Goal: Task Accomplishment & Management: Manage account settings

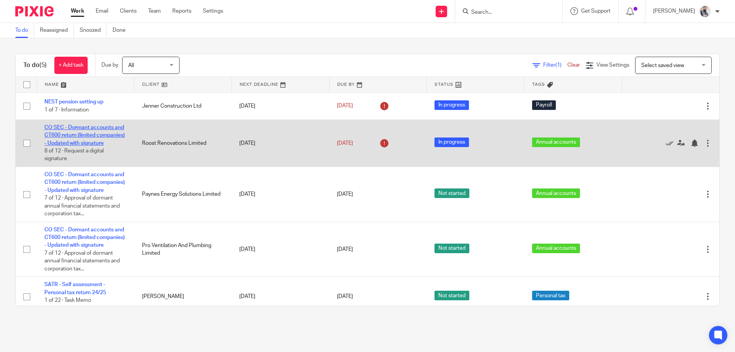
click at [80, 134] on link "CO SEC - Dormant accounts and CT600 return (limited companies) - Updated with s…" at bounding box center [84, 135] width 80 height 21
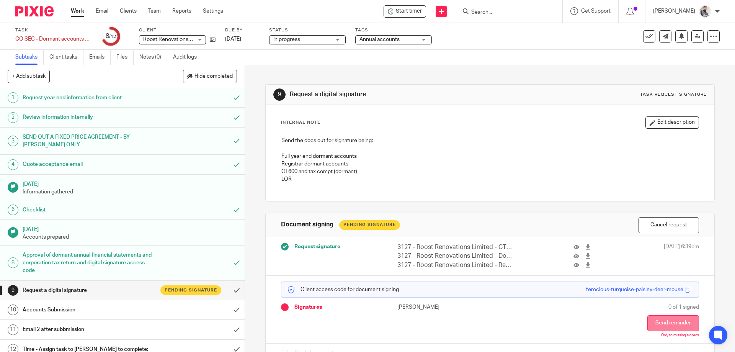
click at [657, 321] on button "Send reminder" at bounding box center [674, 323] width 52 height 16
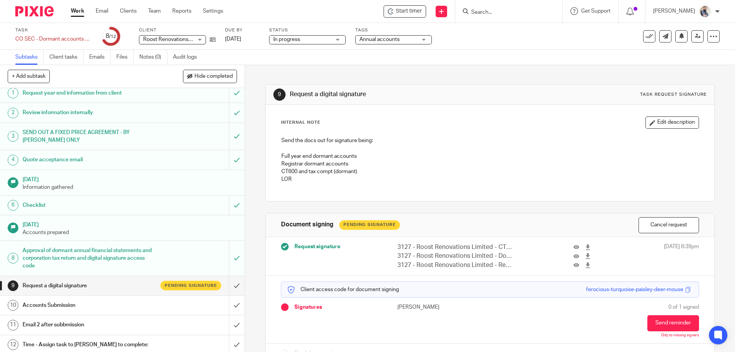
scroll to position [7, 0]
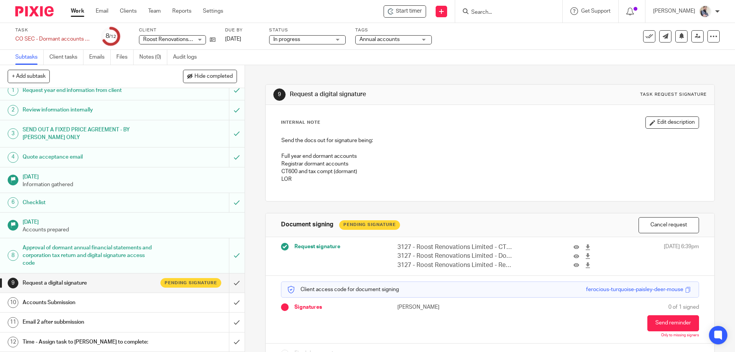
click at [83, 10] on link "Work" at bounding box center [77, 11] width 13 height 8
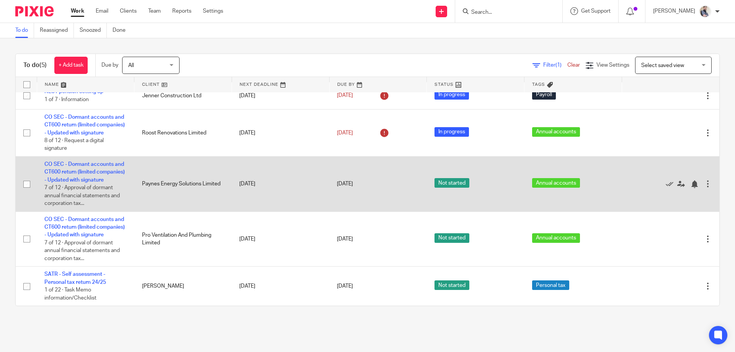
scroll to position [34, 0]
click at [92, 162] on link "CO SEC - Dormant accounts and CT600 return (limited companies) - Updated with s…" at bounding box center [84, 172] width 80 height 21
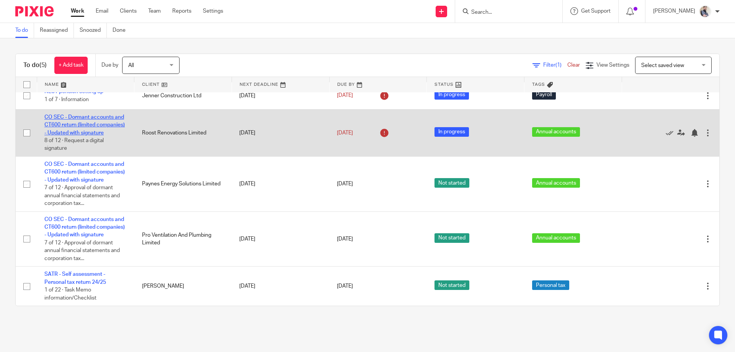
click at [62, 115] on link "CO SEC - Dormant accounts and CT600 return (limited companies) - Updated with s…" at bounding box center [84, 125] width 80 height 21
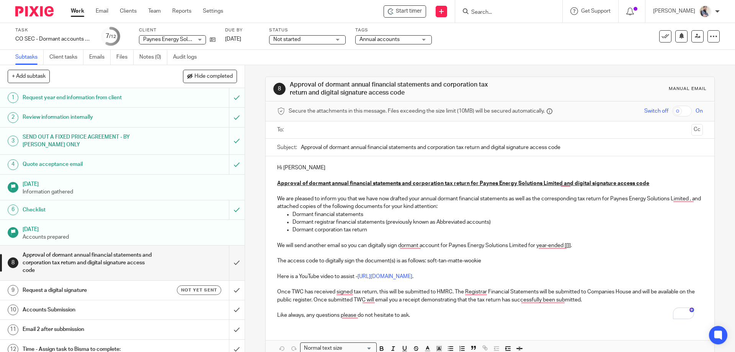
click at [305, 162] on div "Hi Andrew Approval of dormant annual financial statements and corporation tax r…" at bounding box center [490, 240] width 448 height 169
drag, startPoint x: 428, startPoint y: 262, endPoint x: 486, endPoint y: 262, distance: 58.6
click at [486, 262] on p "The access code to digitally sign the document(s) is as follows: soft-tan-matte…" at bounding box center [490, 261] width 426 height 8
click at [213, 41] on icon at bounding box center [213, 40] width 6 height 6
click at [525, 260] on p "The access code to digitally sign the document(s) is as follows: soft-tan-matte…" at bounding box center [490, 261] width 426 height 8
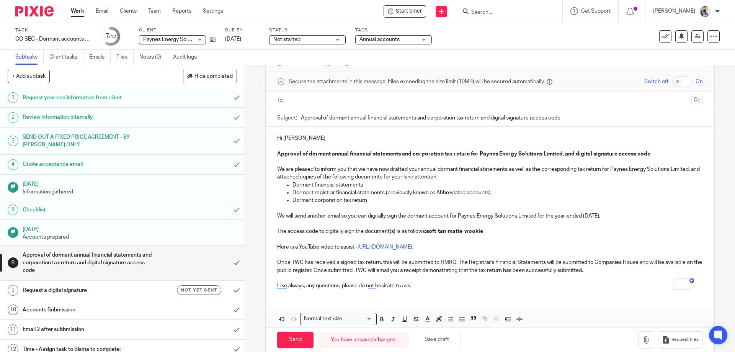
scroll to position [42, 0]
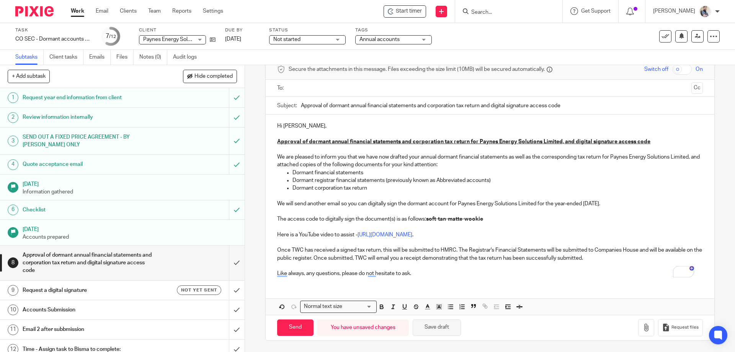
click at [432, 329] on button "Save draft" at bounding box center [437, 327] width 48 height 16
click at [643, 326] on icon "button" at bounding box center [647, 328] width 8 height 8
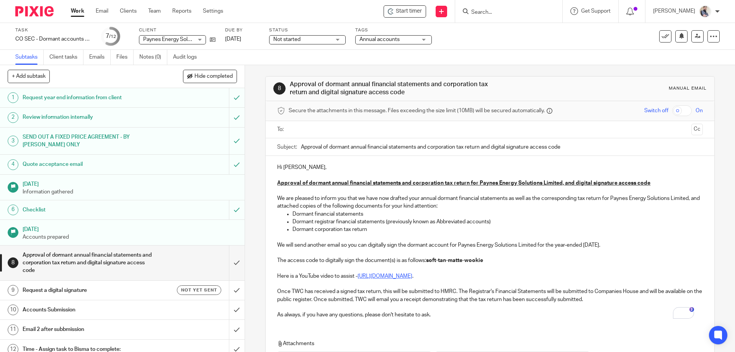
scroll to position [0, 0]
click at [347, 127] on input "text" at bounding box center [489, 130] width 397 height 9
type input "a"
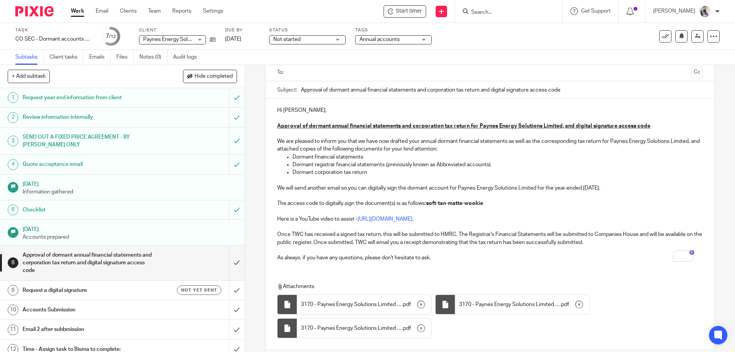
scroll to position [109, 0]
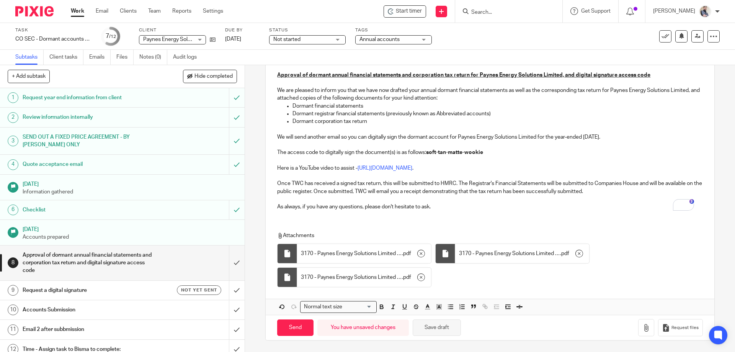
click at [437, 326] on button "Save draft" at bounding box center [437, 327] width 48 height 16
click at [441, 329] on button "Save draft" at bounding box center [437, 327] width 48 height 16
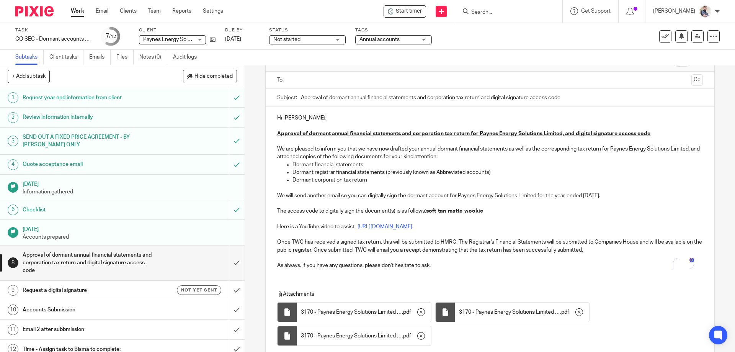
scroll to position [0, 0]
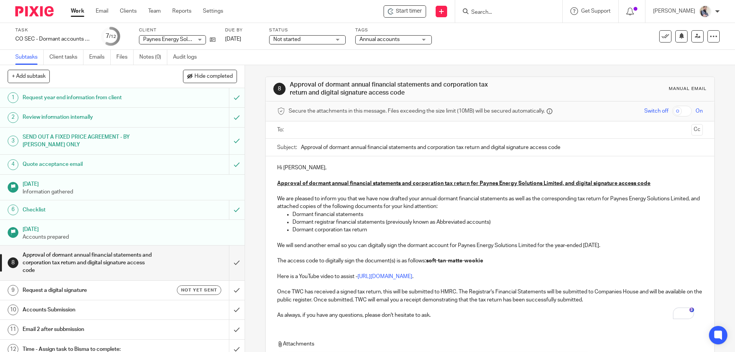
click at [462, 139] on input "Approval of dormant annual financial statements and corporation tax return and …" at bounding box center [502, 147] width 402 height 17
click at [453, 135] on ul at bounding box center [491, 130] width 402 height 13
click at [439, 132] on input "text" at bounding box center [489, 130] width 397 height 9
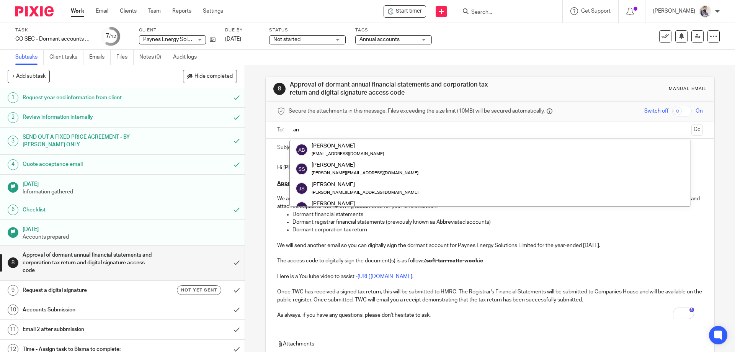
type input "a"
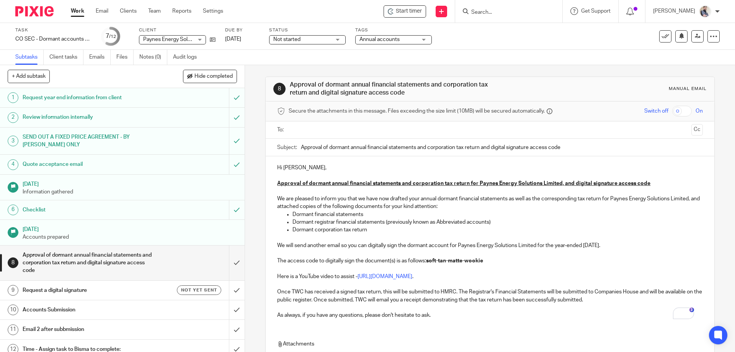
click at [75, 314] on h1 "Accounts Submission" at bounding box center [89, 309] width 133 height 11
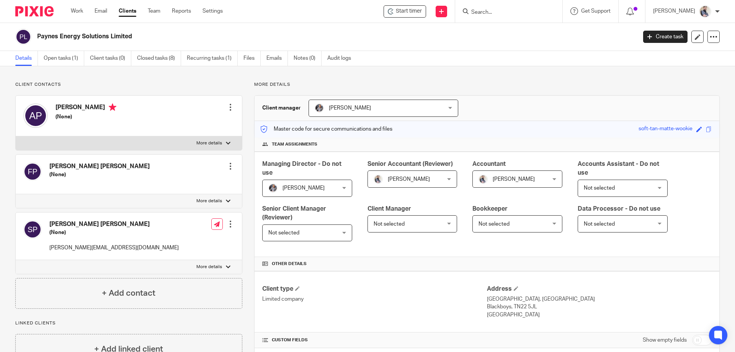
click at [529, 9] on input "Search" at bounding box center [505, 12] width 69 height 7
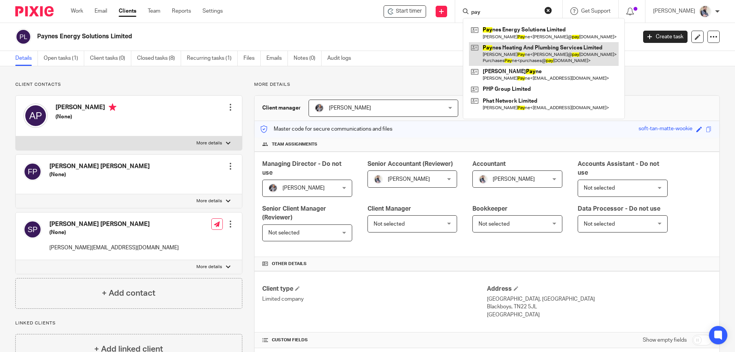
type input "pay"
click at [559, 52] on link at bounding box center [544, 54] width 150 height 24
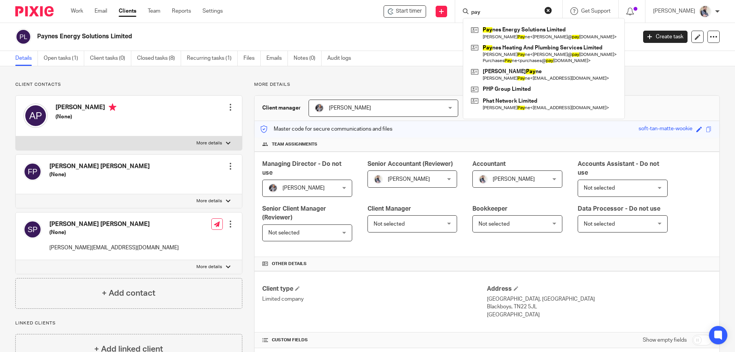
click at [221, 144] on label "More details" at bounding box center [129, 143] width 226 height 14
click at [16, 136] on input "More details" at bounding box center [15, 136] width 0 height 0
checkbox input "true"
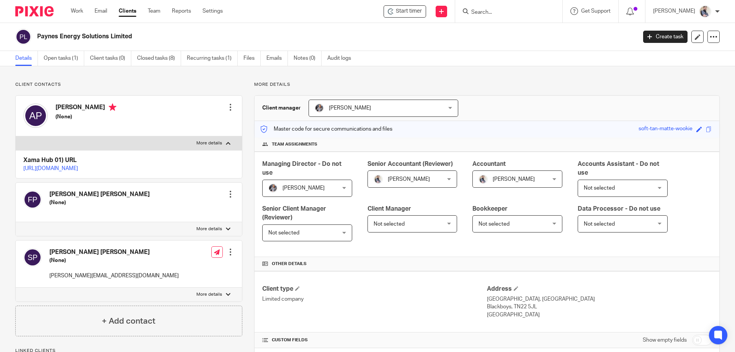
click at [232, 105] on div at bounding box center [231, 107] width 8 height 8
click at [195, 119] on link "Edit contact" at bounding box center [194, 124] width 73 height 11
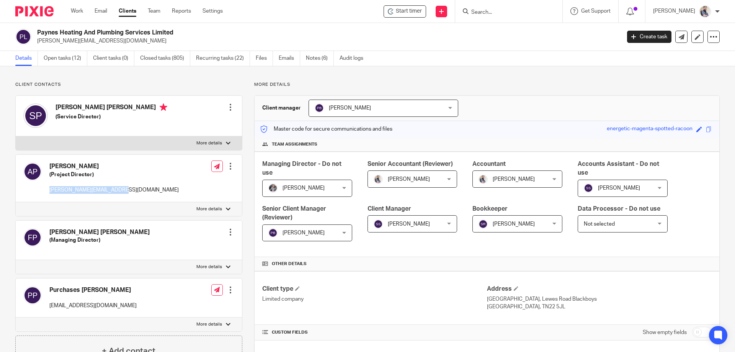
drag, startPoint x: 46, startPoint y: 188, endPoint x: 119, endPoint y: 190, distance: 73.2
click at [119, 190] on div "Andrew Payne (Project Director) andy@paynes-heating.co.uk Edit contact Create c…" at bounding box center [129, 178] width 226 height 47
copy p "[PERSON_NAME][EMAIL_ADDRESS][DOMAIN_NAME]"
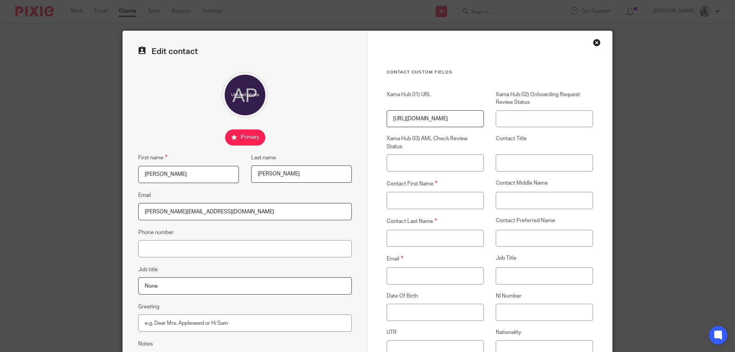
type input "[PERSON_NAME][EMAIL_ADDRESS][DOMAIN_NAME]"
click at [450, 277] on input "Email" at bounding box center [435, 275] width 97 height 17
paste input "[PERSON_NAME][EMAIL_ADDRESS][DOMAIN_NAME]"
type input "[PERSON_NAME][EMAIL_ADDRESS][DOMAIN_NAME]"
drag, startPoint x: 183, startPoint y: 173, endPoint x: 79, endPoint y: 165, distance: 104.8
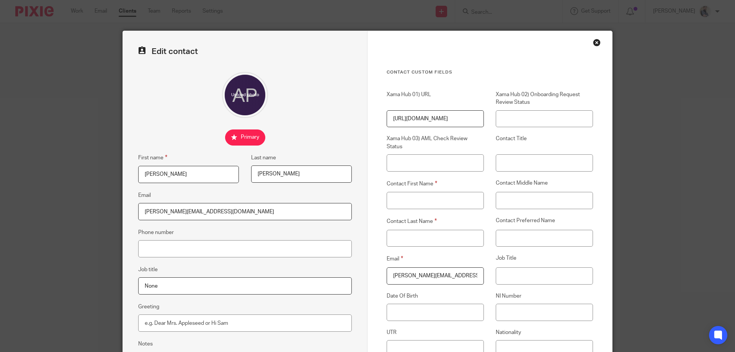
click at [79, 165] on div "Edit contact First name [PERSON_NAME] name [PERSON_NAME] Email [PERSON_NAME][EM…" at bounding box center [367, 176] width 735 height 352
click at [444, 205] on input "Contact First Name" at bounding box center [435, 200] width 97 height 17
paste input "[PERSON_NAME]"
type input "[PERSON_NAME]"
drag, startPoint x: 295, startPoint y: 176, endPoint x: 275, endPoint y: 176, distance: 19.9
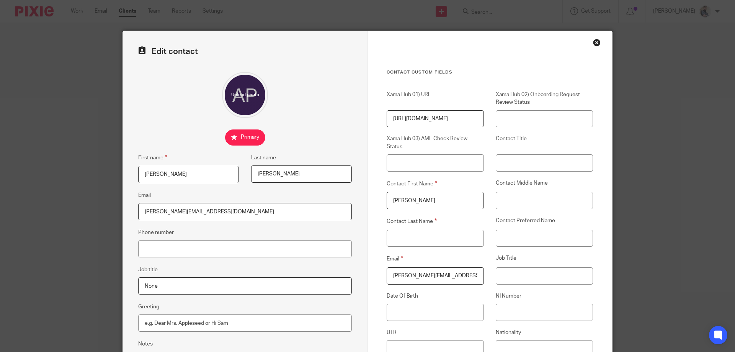
click at [275, 176] on input "[PERSON_NAME]" at bounding box center [301, 173] width 101 height 17
click at [415, 242] on input "Contact Last Name" at bounding box center [435, 238] width 97 height 17
paste input "[PERSON_NAME]"
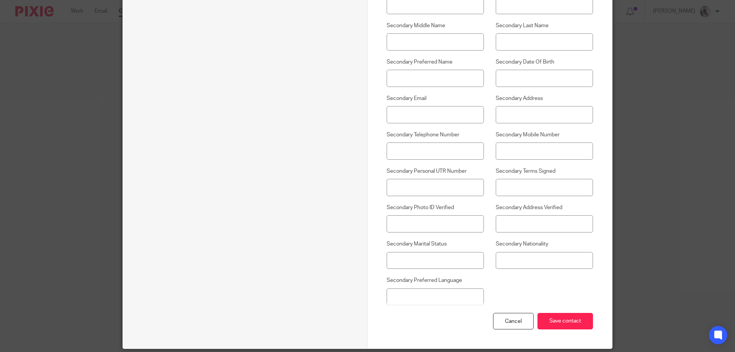
scroll to position [589, 0]
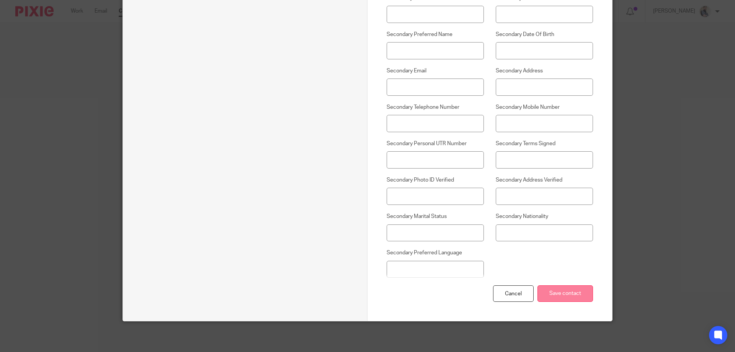
type input "[PERSON_NAME]"
click at [546, 289] on input "Save contact" at bounding box center [566, 293] width 56 height 16
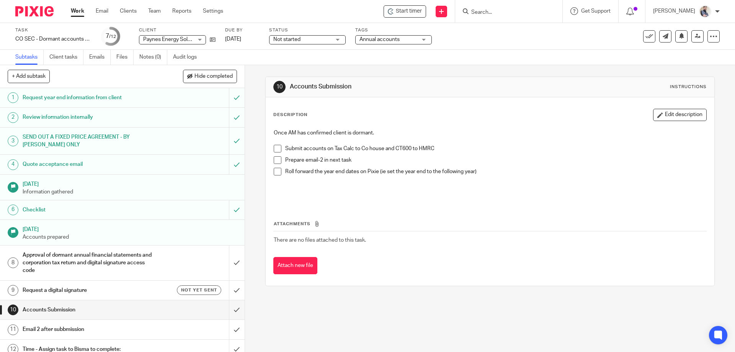
scroll to position [7, 0]
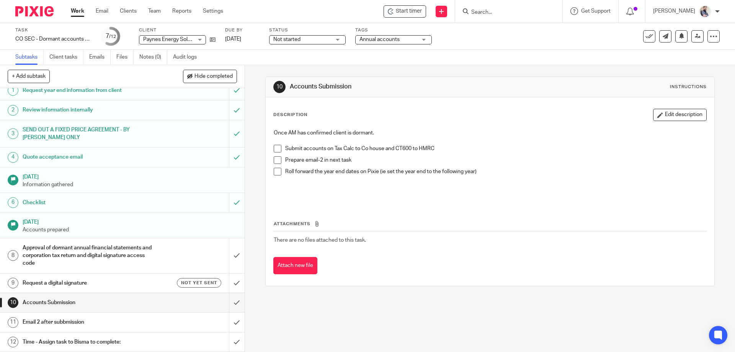
click at [77, 245] on h1 "Approval of dormant annual financial statements and corporation tax return and …" at bounding box center [89, 255] width 133 height 27
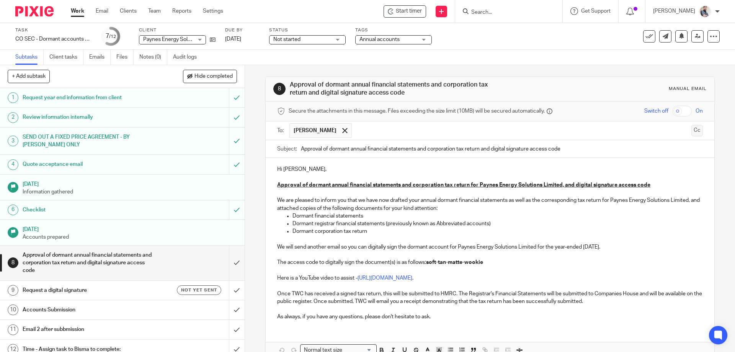
click at [692, 129] on button "Cc" at bounding box center [697, 130] width 11 height 11
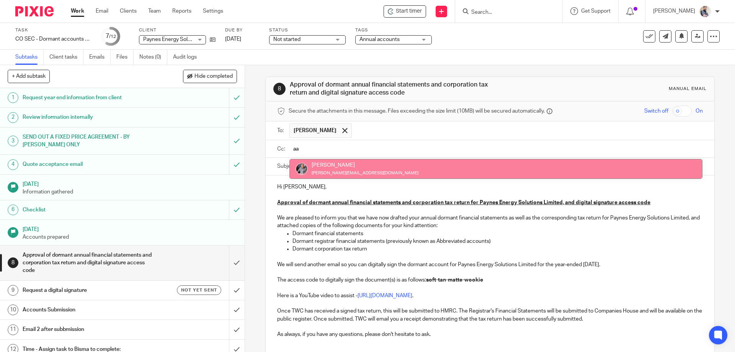
type input "aa"
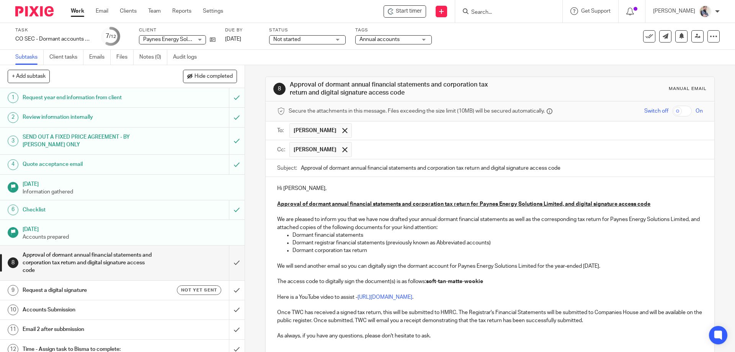
click at [665, 127] on input "text" at bounding box center [528, 130] width 344 height 15
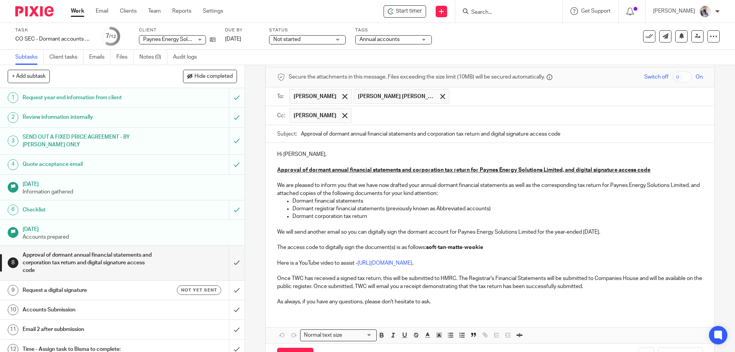
scroll to position [62, 0]
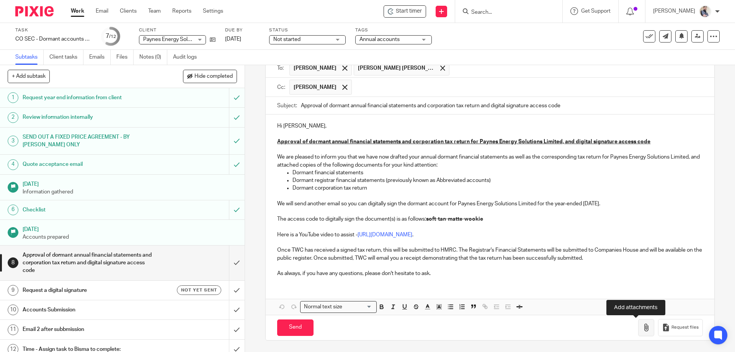
click icon "button"
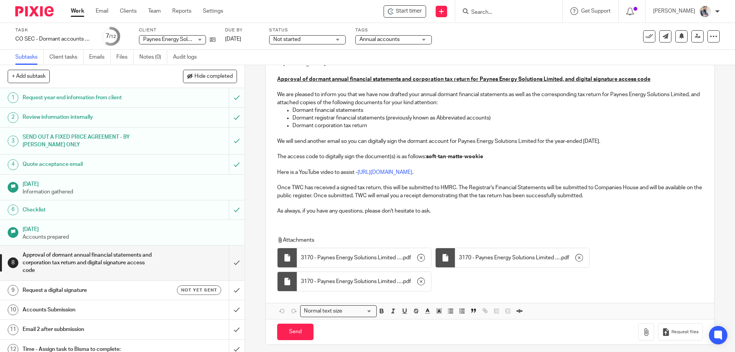
scroll to position [129, 0]
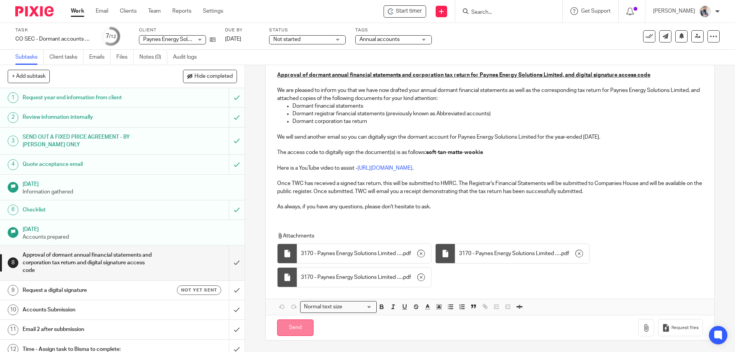
click input "Send"
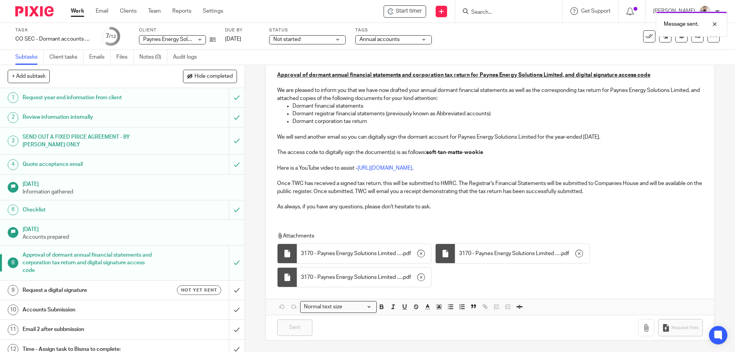
type input "Sent"
click h1 "Request a digital signature"
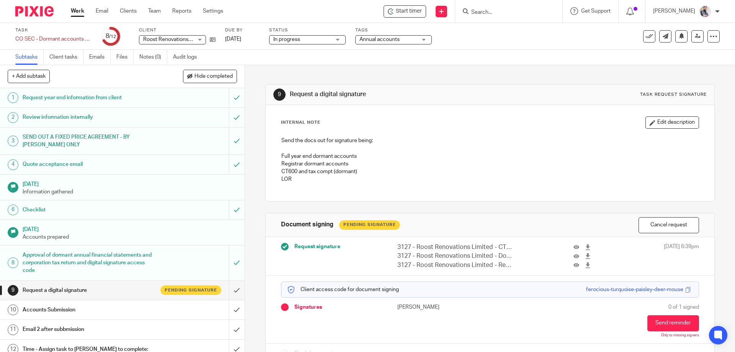
click at [101, 60] on link "Emails" at bounding box center [99, 57] width 21 height 15
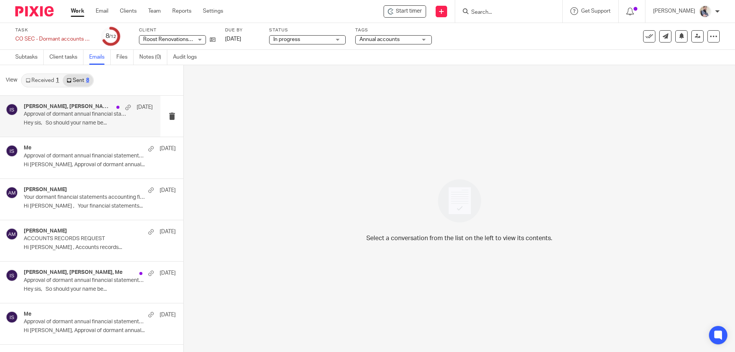
click at [78, 120] on p "Hey sis, So should your name be..." at bounding box center [88, 123] width 129 height 7
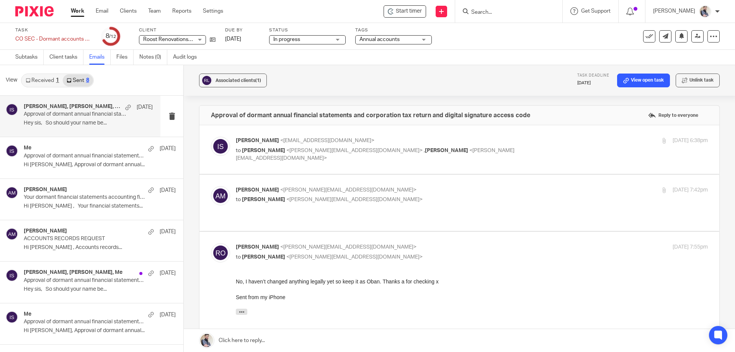
click at [280, 141] on span "<inam@togetherwecount.co.uk>" at bounding box center [327, 140] width 94 height 5
checkbox input "true"
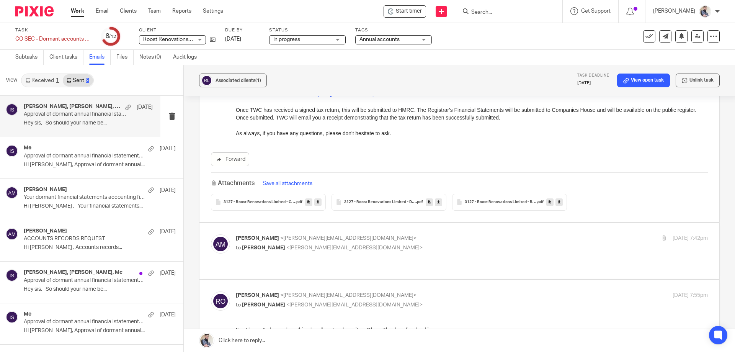
scroll to position [255, 0]
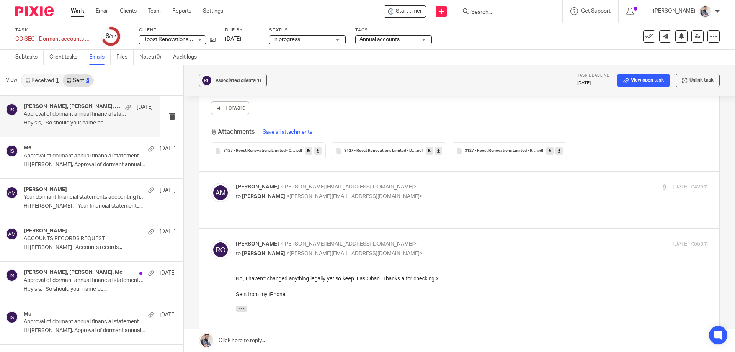
click at [311, 201] on div "Aaron Mcleish <aaron@togetherwecount.co.uk> to Rachel Oban <racheloban@hotmail.…" at bounding box center [472, 192] width 472 height 19
checkbox input "true"
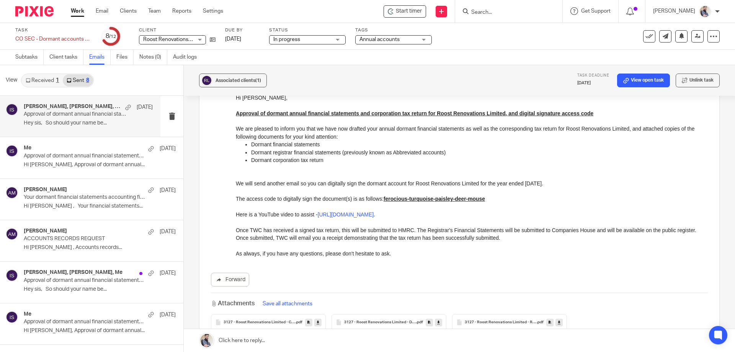
scroll to position [0, 0]
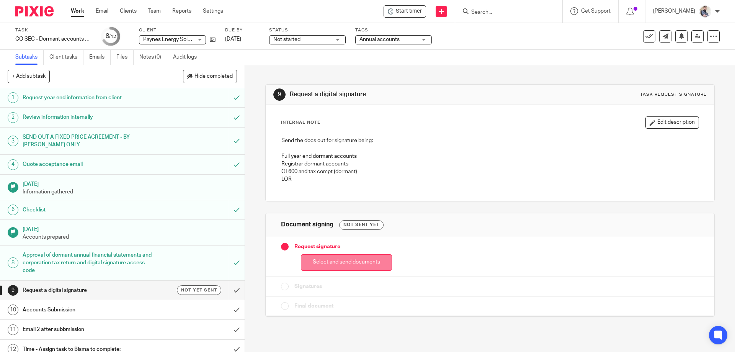
click at [353, 260] on button "Select and send documents" at bounding box center [346, 262] width 91 height 16
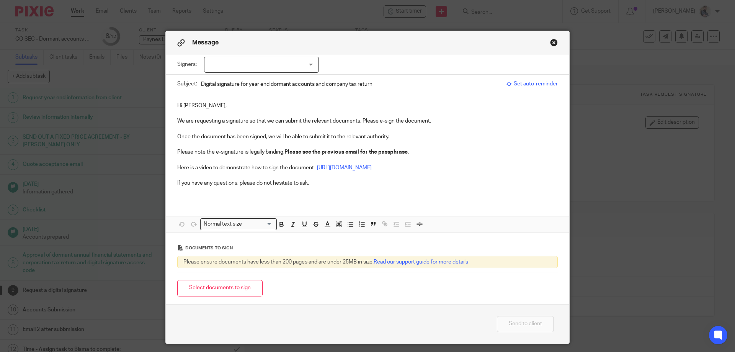
click at [231, 63] on div at bounding box center [261, 65] width 115 height 16
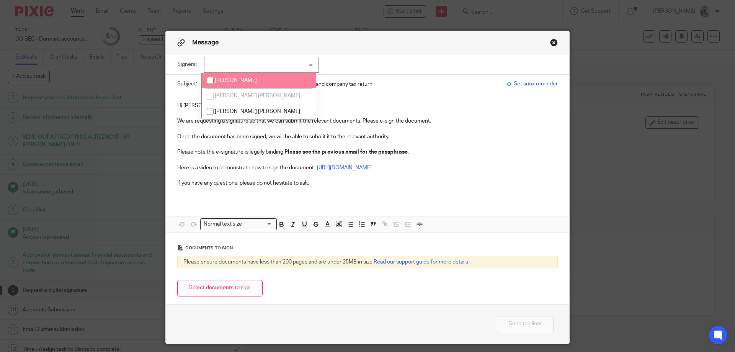
click at [242, 81] on span "[PERSON_NAME]" at bounding box center [236, 80] width 42 height 5
checkbox input "true"
click at [440, 119] on p "We are requesting a signature so that we can submit the relevant documents. Ple…" at bounding box center [367, 118] width 381 height 16
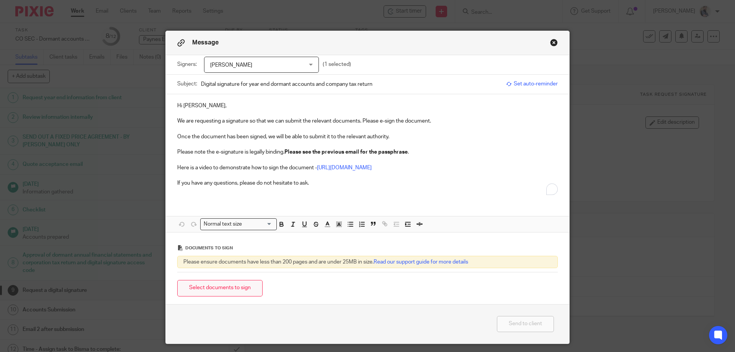
click at [213, 295] on button "Select documents to sign" at bounding box center [219, 288] width 85 height 16
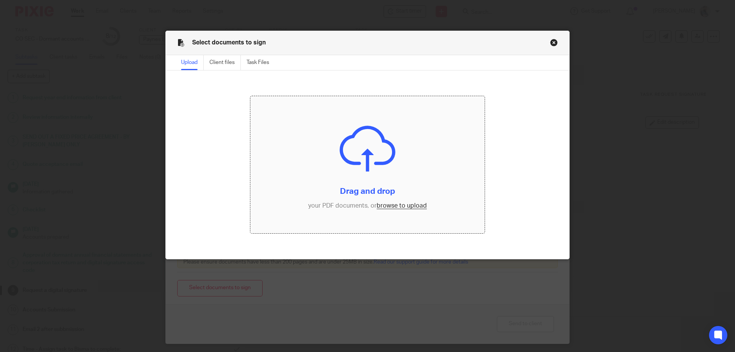
click at [410, 207] on input "file" at bounding box center [367, 164] width 235 height 137
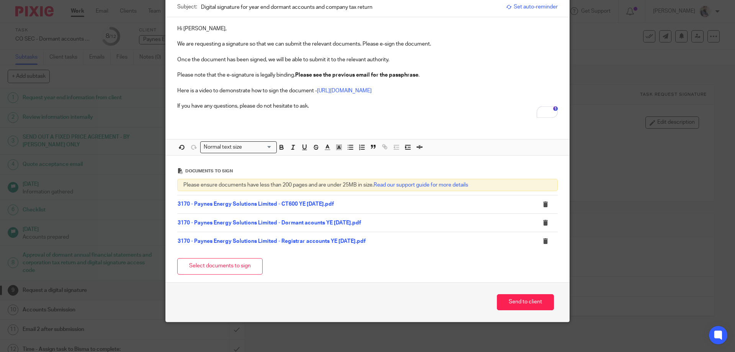
scroll to position [78, 0]
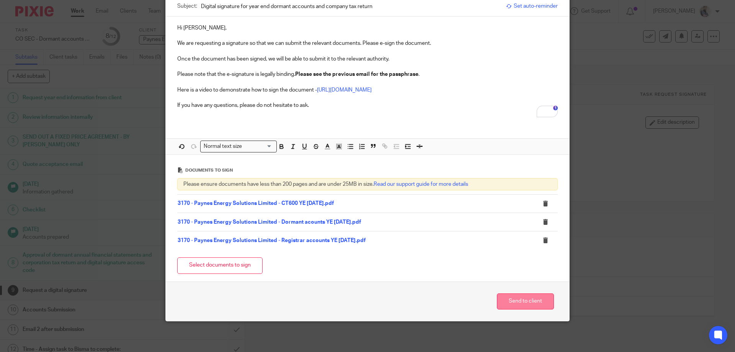
click at [519, 303] on button "Send to client" at bounding box center [525, 301] width 57 height 16
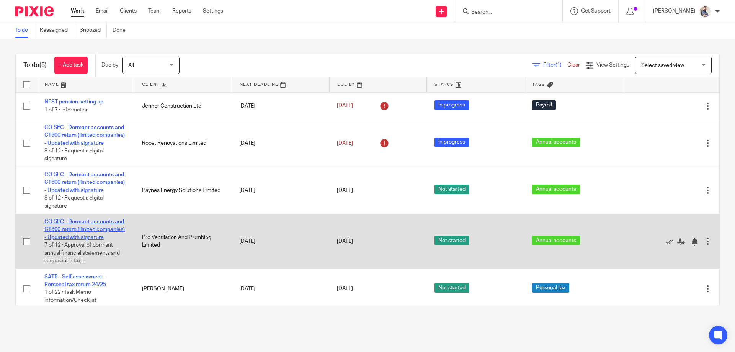
click at [65, 240] on link "CO SEC - Dormant accounts and CT600 return (limited companies) - Updated with s…" at bounding box center [84, 229] width 80 height 21
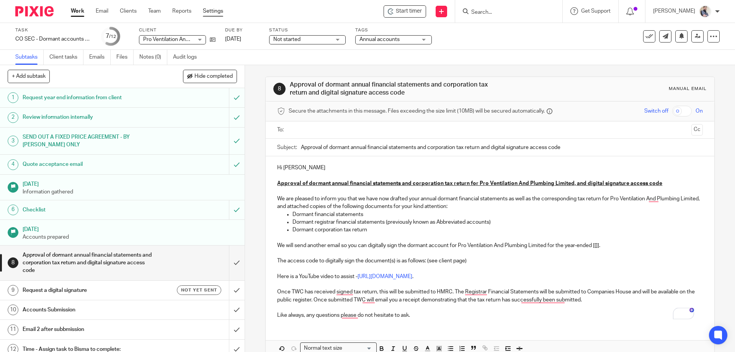
click at [221, 12] on link "Settings" at bounding box center [213, 11] width 20 height 8
click at [313, 170] on p "Hi Sonny" at bounding box center [490, 168] width 426 height 8
drag, startPoint x: 588, startPoint y: 249, endPoint x: 644, endPoint y: 250, distance: 56.3
click at [589, 249] on p "We will send another email so you can digitally sign the dormant account for Pr…" at bounding box center [490, 246] width 426 height 8
click at [364, 232] on p "Dormant corporation tax return" at bounding box center [498, 230] width 410 height 8
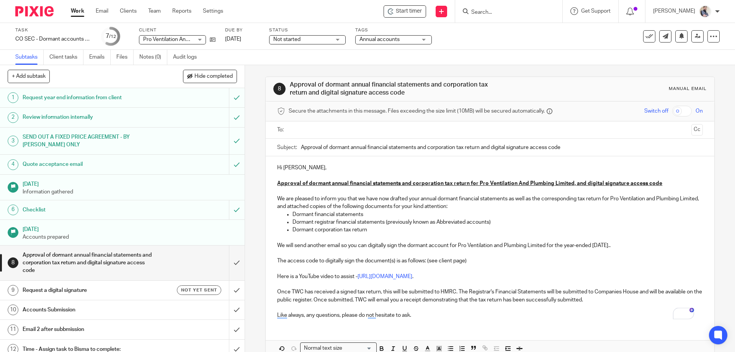
scroll to position [42, 0]
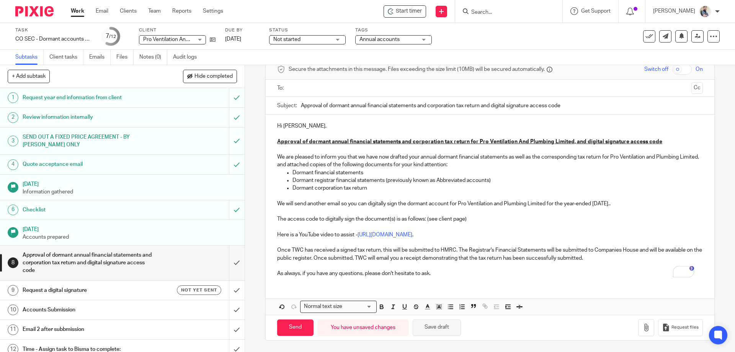
click at [438, 331] on button "Save draft" at bounding box center [437, 327] width 48 height 16
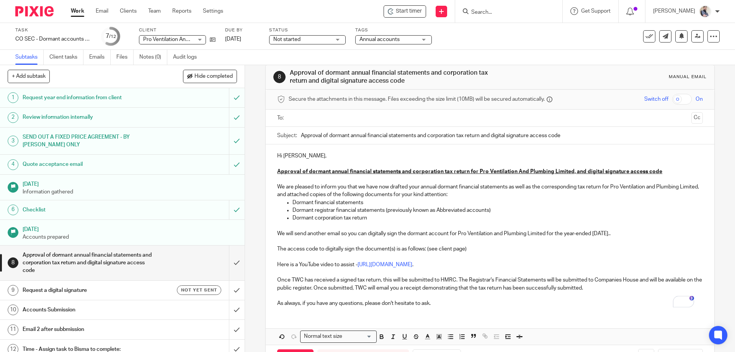
scroll to position [0, 0]
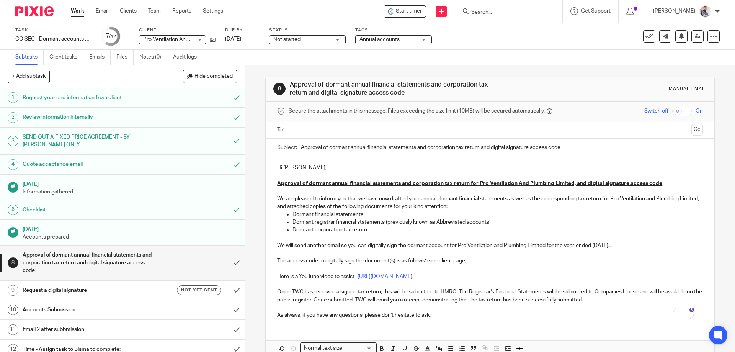
click at [314, 166] on p "Hi Sonny," at bounding box center [490, 168] width 426 height 8
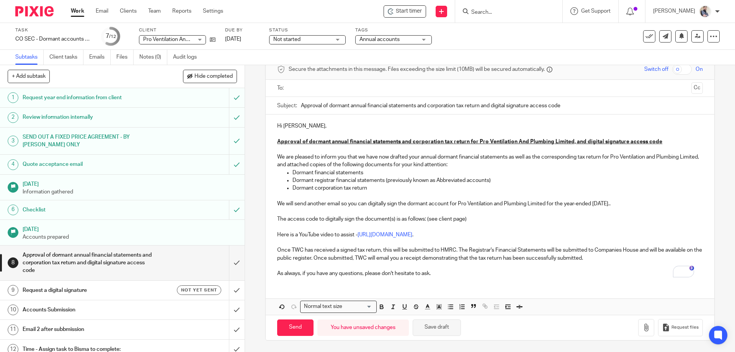
click at [444, 330] on button "Save draft" at bounding box center [437, 327] width 48 height 16
click at [439, 326] on button "Save draft" at bounding box center [437, 327] width 48 height 16
click at [441, 326] on button "Save draft" at bounding box center [437, 327] width 48 height 16
click at [445, 326] on button "Save draft" at bounding box center [437, 327] width 48 height 16
drag, startPoint x: 445, startPoint y: 326, endPoint x: 344, endPoint y: 180, distance: 177.1
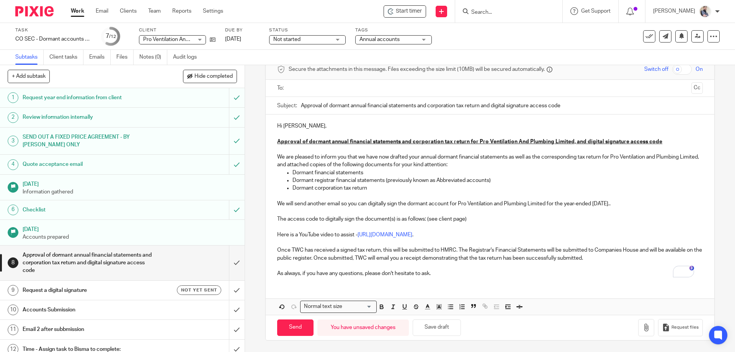
click at [344, 180] on p "Dormant registrar financial statements (previously known as Abbreviated account…" at bounding box center [498, 181] width 410 height 8
click at [369, 188] on p "Dormant corporation tax return" at bounding box center [498, 188] width 410 height 8
click at [441, 327] on button "Save draft" at bounding box center [437, 327] width 48 height 16
click at [210, 42] on icon at bounding box center [213, 40] width 6 height 6
click at [482, 219] on p "The access code to digitally sign the document(s) is as follows: (see client pa…" at bounding box center [490, 219] width 426 height 8
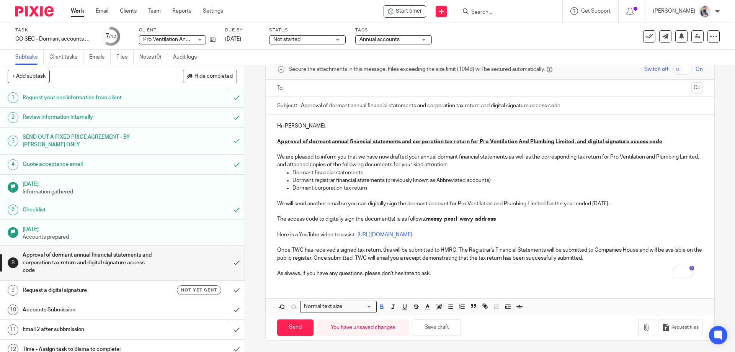
click at [507, 232] on p "Here is a YouTube video to assist - https://www.youtube.com/watch?v=YTEk_-yF6l0…" at bounding box center [490, 235] width 426 height 8
click at [444, 323] on button "Save draft" at bounding box center [437, 327] width 48 height 16
click at [638, 332] on button "button" at bounding box center [646, 327] width 16 height 17
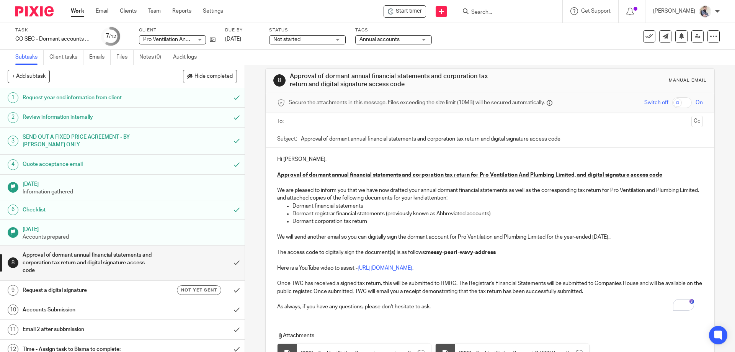
scroll to position [0, 0]
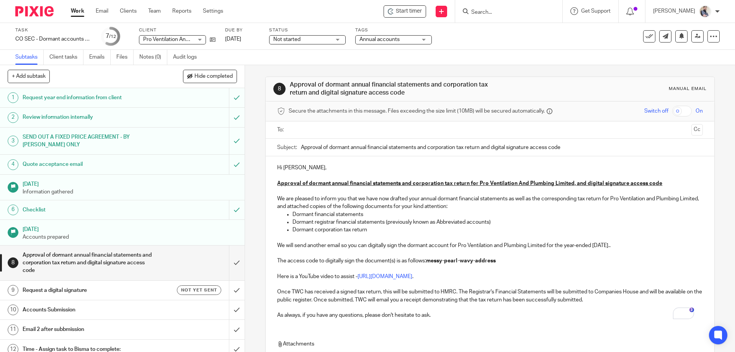
click at [365, 126] on input "text" at bounding box center [489, 130] width 397 height 9
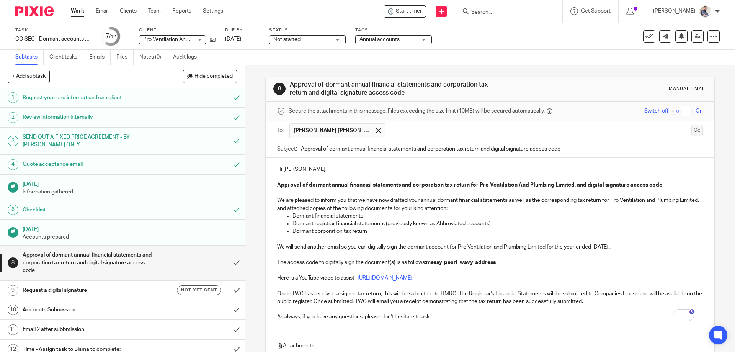
click at [692, 133] on button "Cc" at bounding box center [697, 130] width 11 height 11
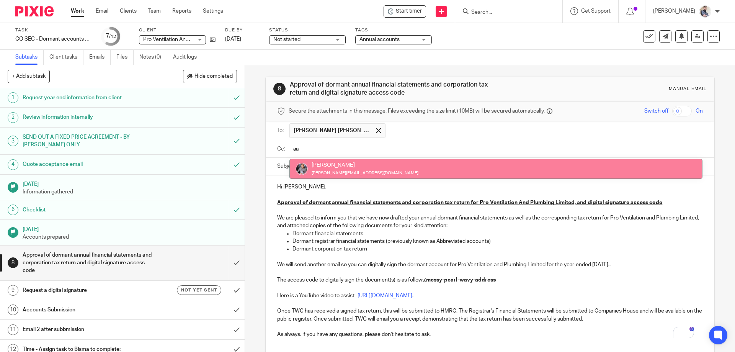
type input "aa"
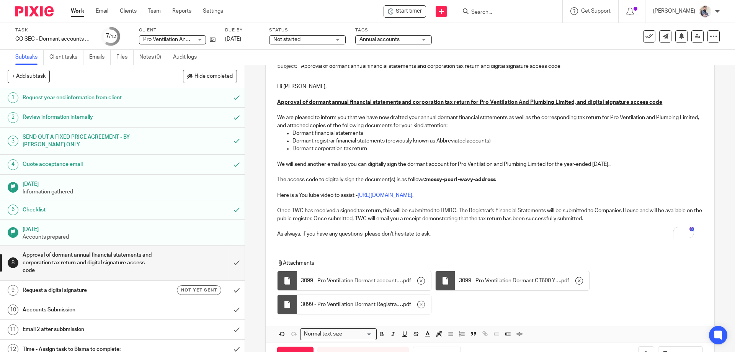
scroll to position [129, 0]
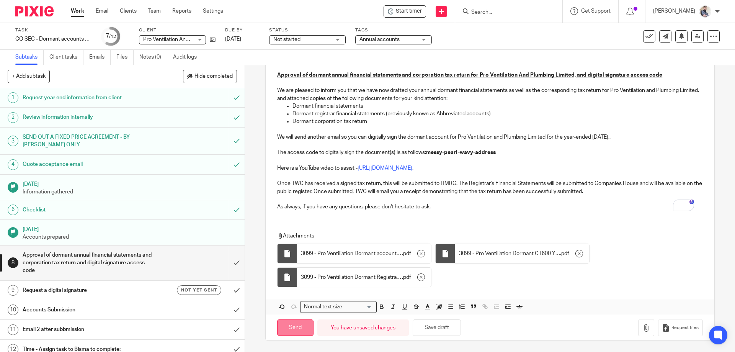
click at [294, 331] on input "Send" at bounding box center [295, 327] width 36 height 16
type input "Sent"
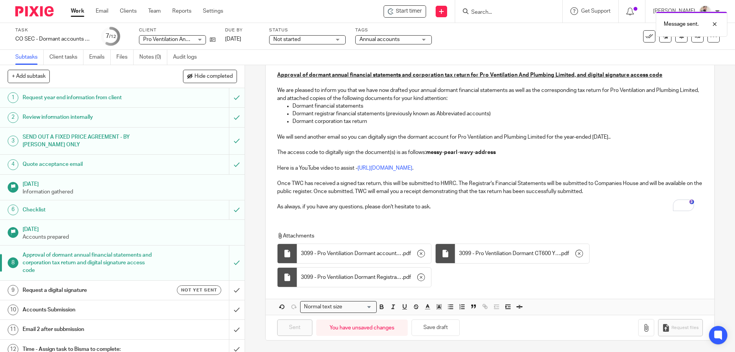
click at [336, 38] on div "Not started Not started" at bounding box center [307, 39] width 77 height 9
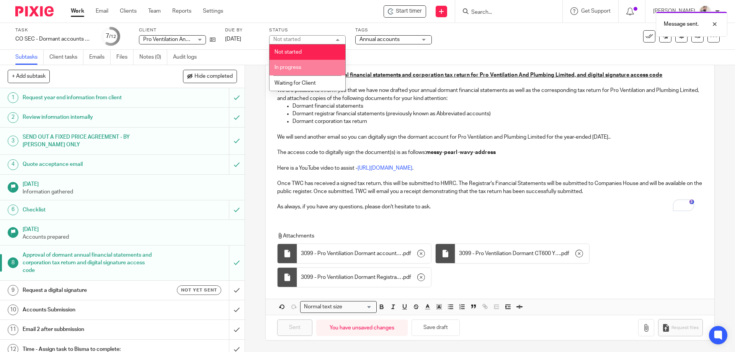
click at [322, 65] on li "In progress" at bounding box center [308, 68] width 76 height 16
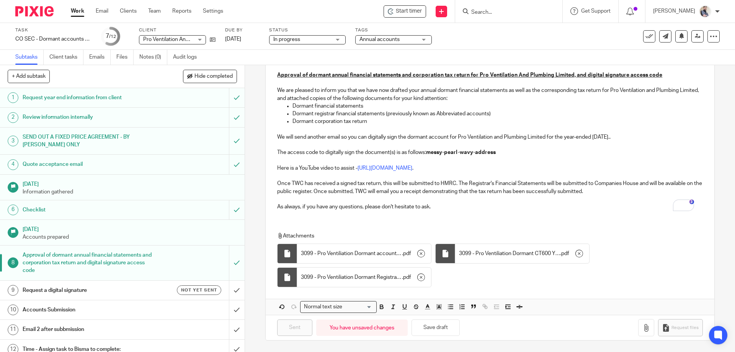
click at [314, 39] on span "In progress" at bounding box center [301, 40] width 57 height 8
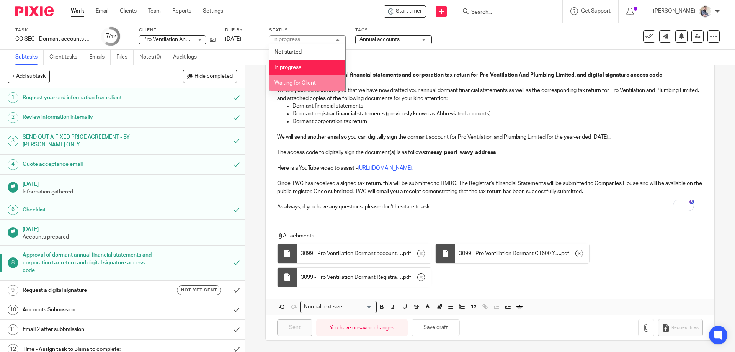
click at [316, 82] on span "Waiting for Client" at bounding box center [295, 82] width 41 height 5
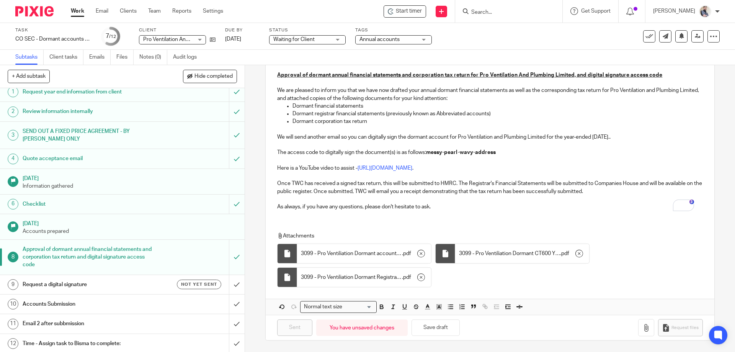
scroll to position [7, 0]
click at [134, 281] on h1 "Request a digital signature" at bounding box center [89, 282] width 133 height 11
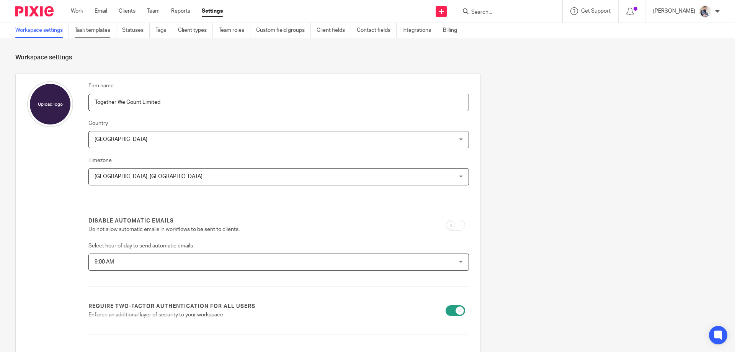
click at [113, 33] on link "Task templates" at bounding box center [96, 30] width 42 height 15
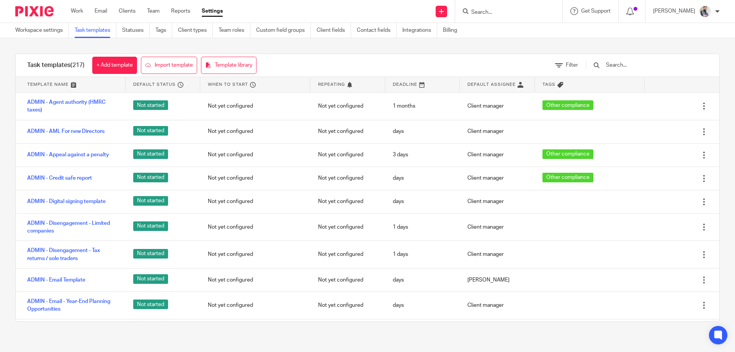
click at [637, 69] on input "text" at bounding box center [650, 65] width 89 height 8
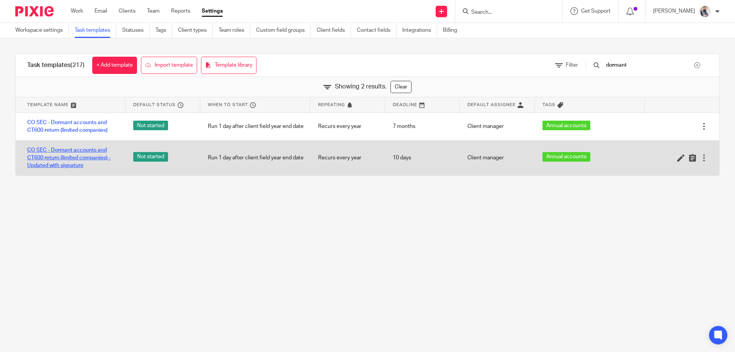
type input "dormant"
click at [86, 151] on link "CO SEC - Dormant accounts and CT600 return (limited companies) - Updated with s…" at bounding box center [72, 157] width 91 height 23
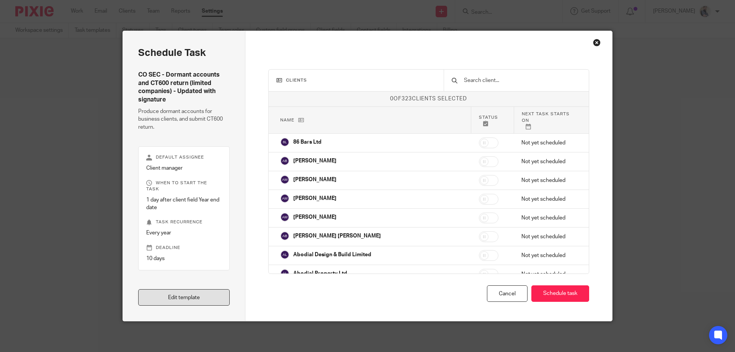
click at [208, 298] on link "Edit template" at bounding box center [184, 297] width 92 height 16
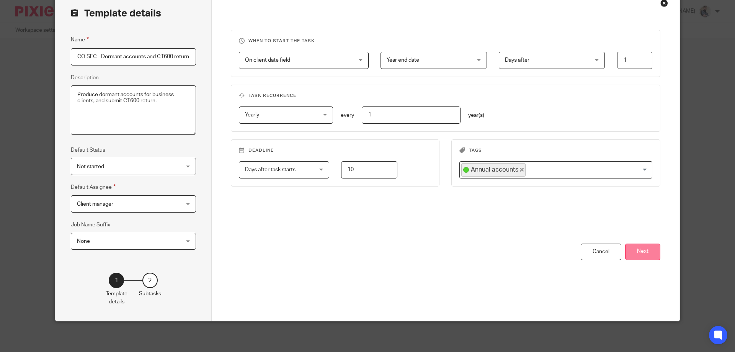
click at [648, 255] on button "Next" at bounding box center [642, 252] width 35 height 16
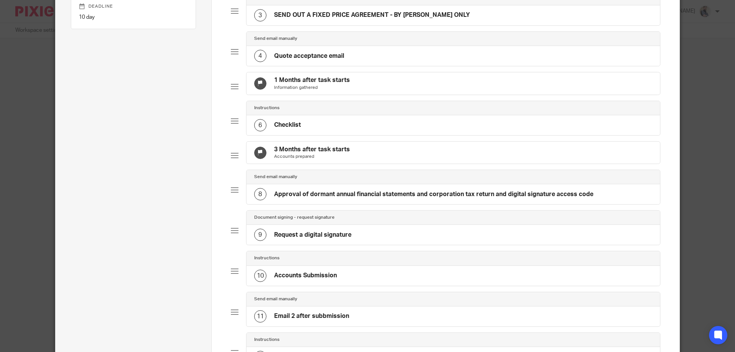
scroll to position [193, 0]
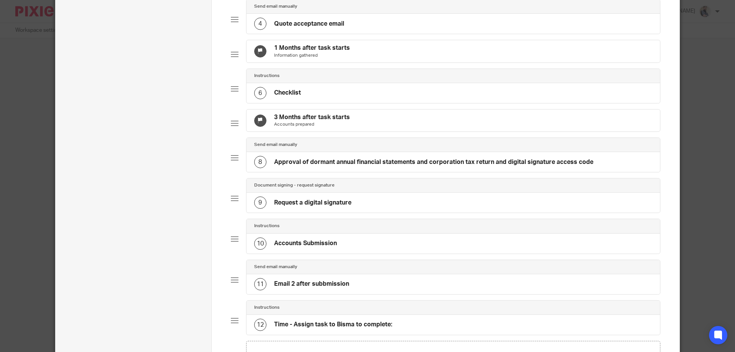
click at [317, 166] on h4 "Approval of dormant annual financial statements and corporation tax return and …" at bounding box center [433, 162] width 319 height 8
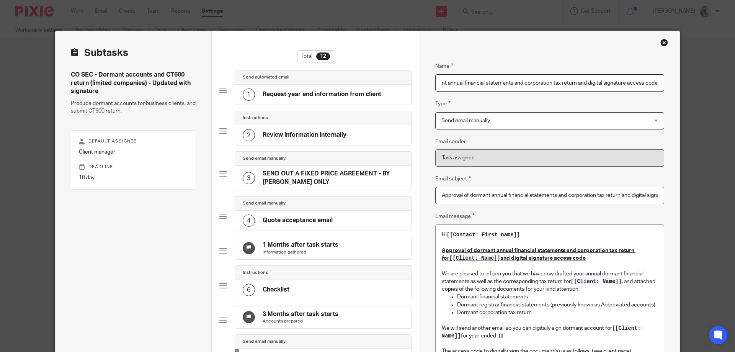
scroll to position [153, 0]
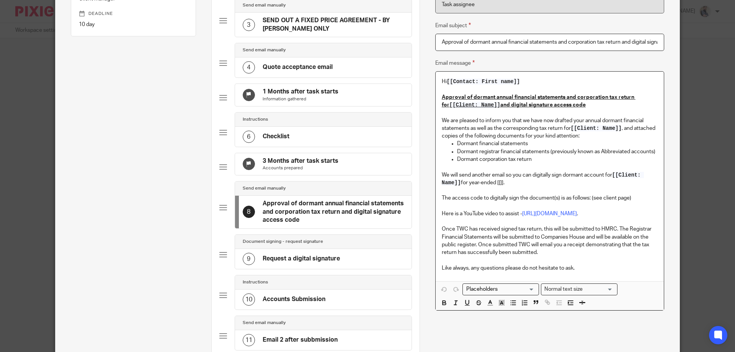
click at [504, 185] on p "We will send another email so you can digitally sign dormant account for [[Clie…" at bounding box center [550, 179] width 216 height 16
click at [511, 289] on input "Search for option" at bounding box center [499, 289] width 71 height 8
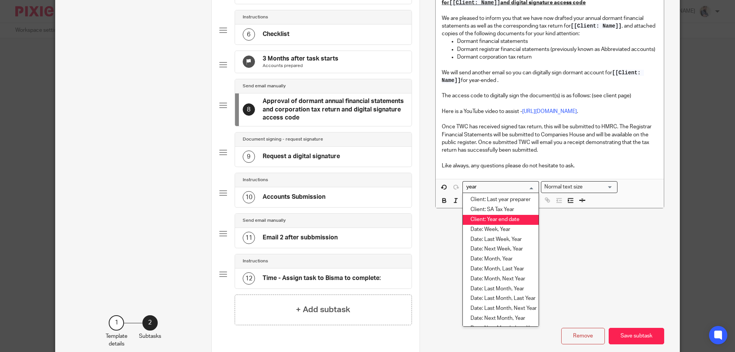
click at [520, 223] on li "Client: Year end date" at bounding box center [501, 220] width 76 height 10
type input "year"
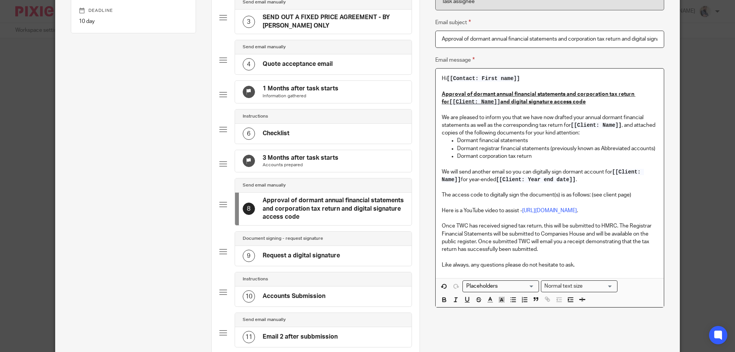
scroll to position [153, 0]
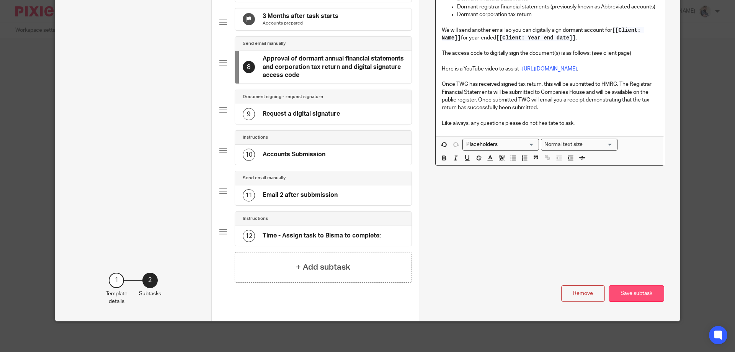
click at [632, 290] on button "Save subtask" at bounding box center [637, 293] width 56 height 16
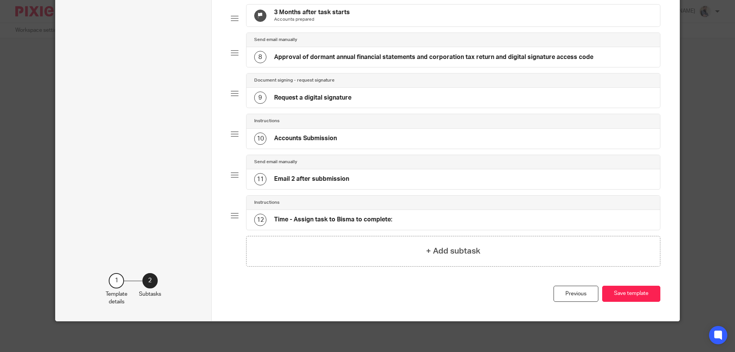
scroll to position [310, 0]
click at [632, 290] on button "Save template" at bounding box center [631, 294] width 58 height 16
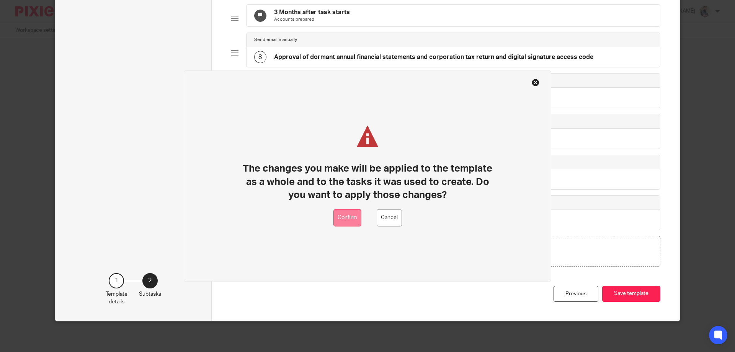
click at [336, 216] on button "Confirm" at bounding box center [348, 217] width 28 height 17
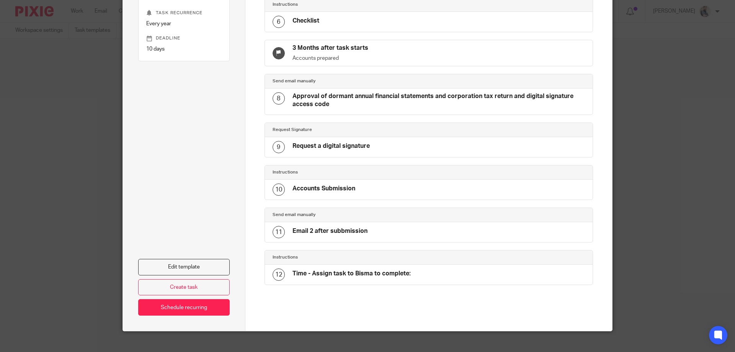
scroll to position [287, 0]
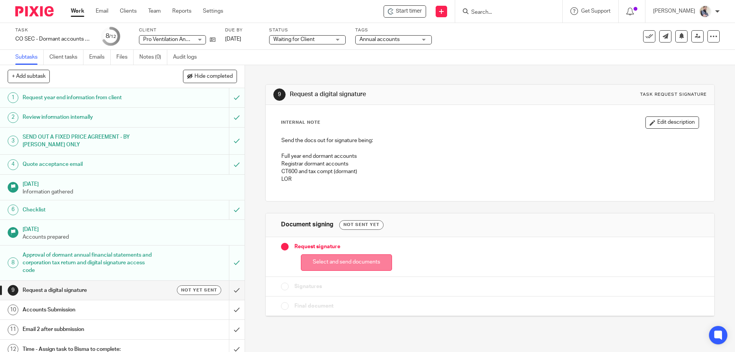
click at [362, 264] on button "Select and send documents" at bounding box center [346, 262] width 91 height 16
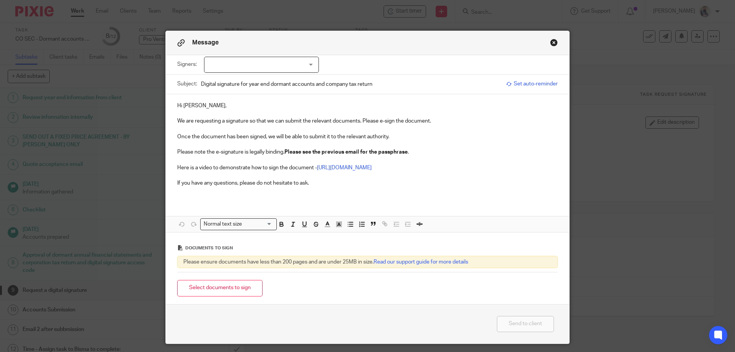
click at [259, 67] on div at bounding box center [261, 65] width 115 height 16
click at [253, 82] on li "[PERSON_NAME] [PERSON_NAME]" at bounding box center [259, 81] width 114 height 16
checkbox input "true"
click at [218, 106] on p "Hi Sonny," at bounding box center [367, 106] width 381 height 8
click at [223, 292] on button "Select documents to sign" at bounding box center [219, 288] width 85 height 16
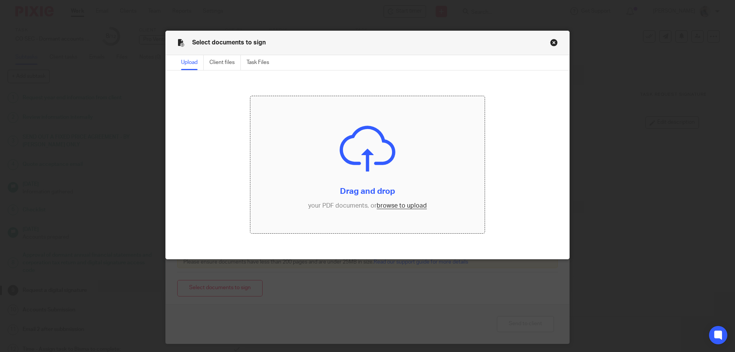
click at [391, 205] on input "file" at bounding box center [367, 164] width 235 height 137
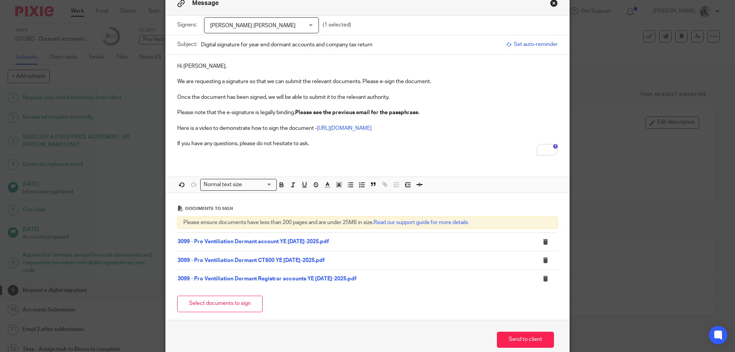
scroll to position [78, 0]
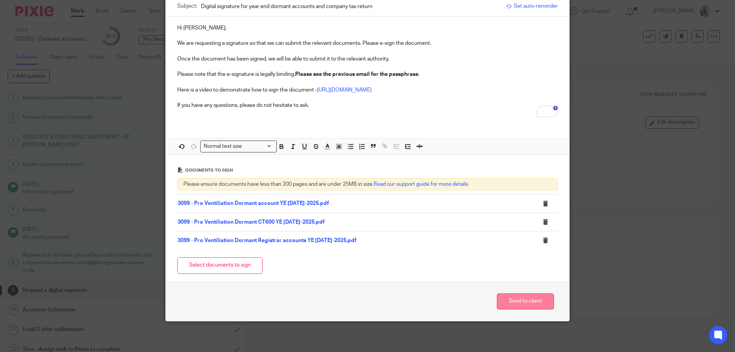
click at [511, 305] on button "Send to client" at bounding box center [525, 301] width 57 height 16
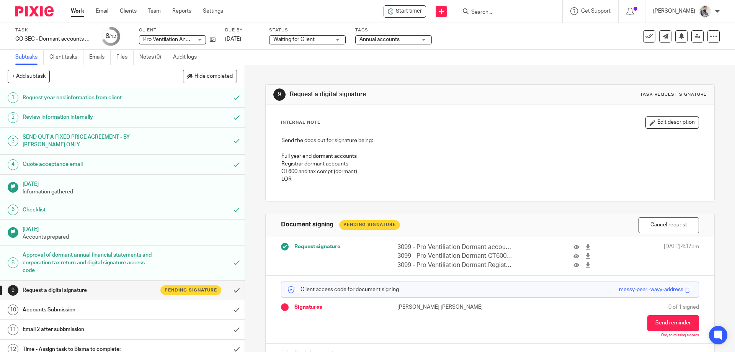
click at [84, 11] on link "Work" at bounding box center [77, 11] width 13 height 8
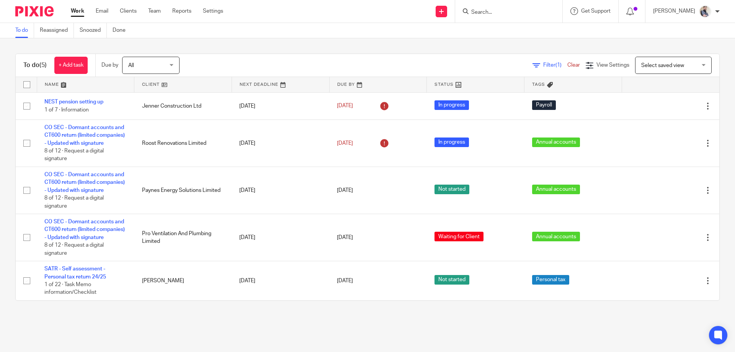
drag, startPoint x: 82, startPoint y: 193, endPoint x: 10, endPoint y: 180, distance: 73.9
click at [10, 180] on div "To do (5) + Add task Due by All All Today Tomorrow This week Next week This mon…" at bounding box center [367, 177] width 735 height 278
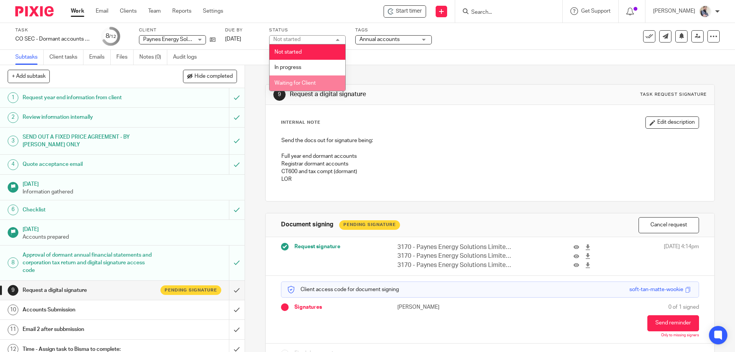
click at [301, 76] on li "Waiting for Client" at bounding box center [308, 83] width 76 height 16
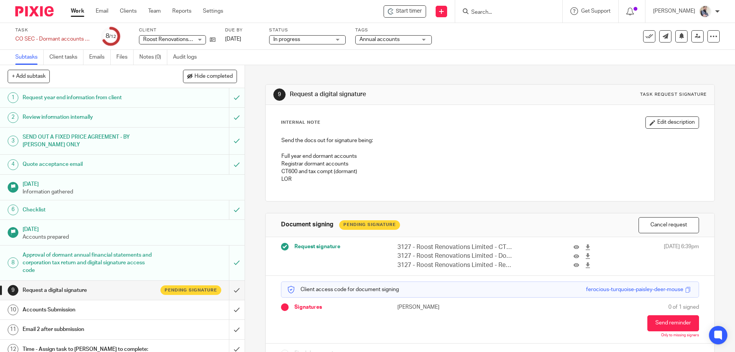
click at [307, 42] on span "In progress" at bounding box center [301, 40] width 57 height 8
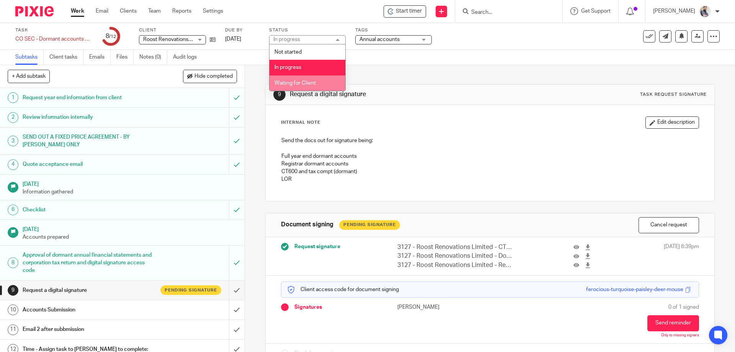
click at [306, 82] on span "Waiting for Client" at bounding box center [295, 82] width 41 height 5
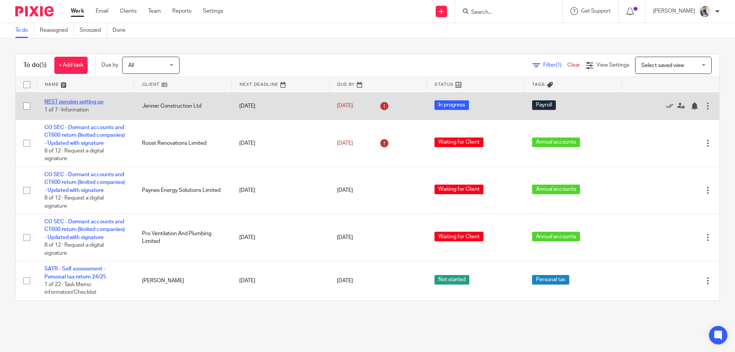
click at [95, 102] on link "NEST pension setting up" at bounding box center [73, 101] width 59 height 5
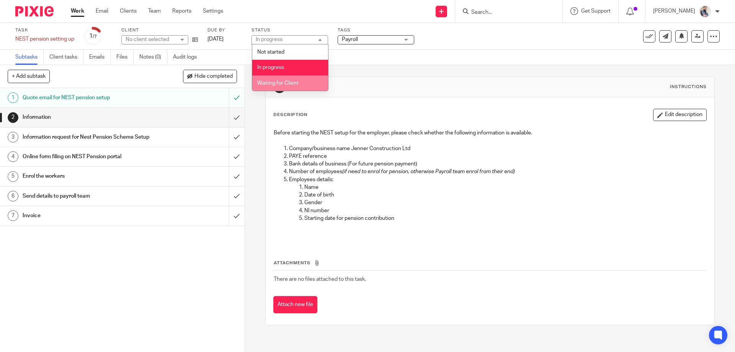
click at [281, 80] on li "Waiting for Client" at bounding box center [290, 83] width 76 height 16
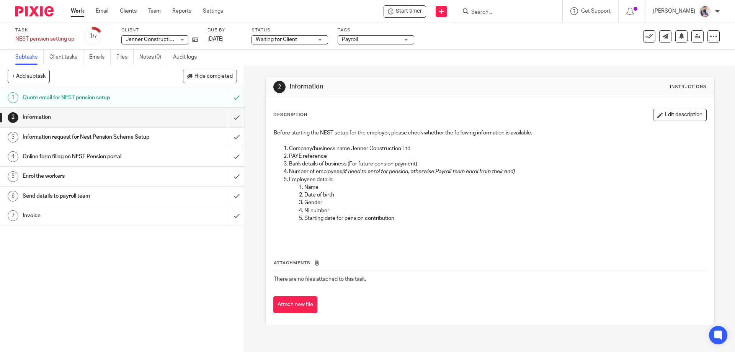
click at [81, 8] on link "Work" at bounding box center [77, 11] width 13 height 8
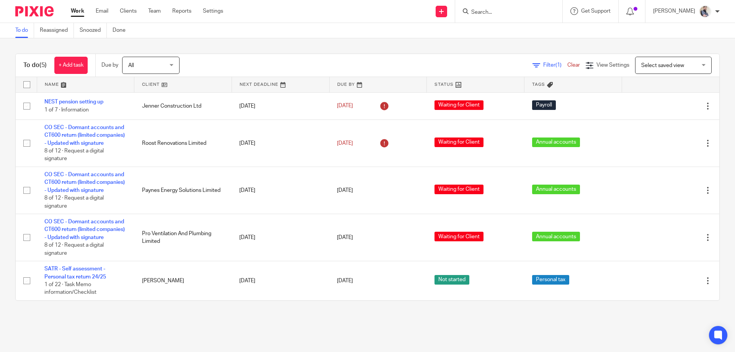
click at [509, 15] on input "Search" at bounding box center [505, 12] width 69 height 7
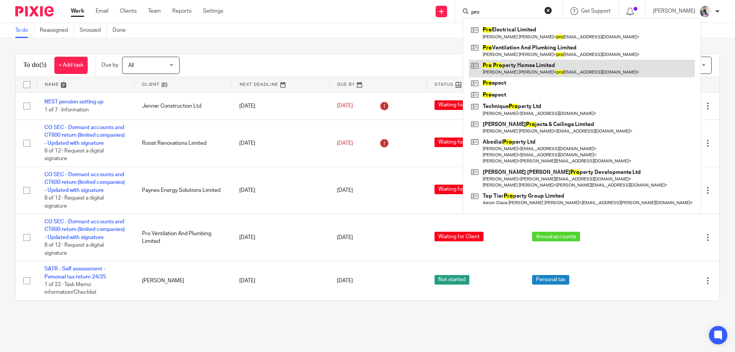
type input "pro"
click at [221, 45] on div "To do (5) + Add task Due by All All Today Tomorrow This week Next week This mon…" at bounding box center [367, 177] width 735 height 278
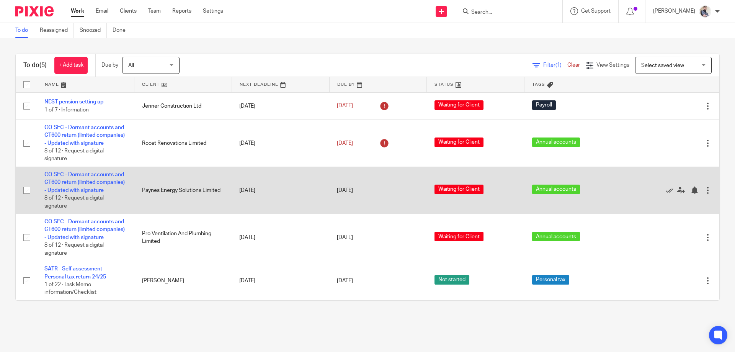
scroll to position [18, 0]
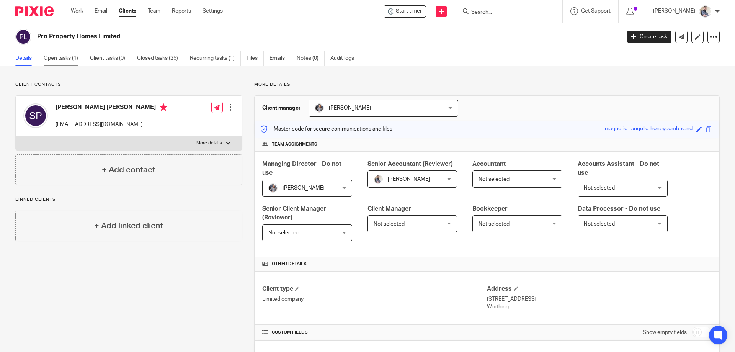
click at [55, 61] on link "Open tasks (1)" at bounding box center [64, 58] width 41 height 15
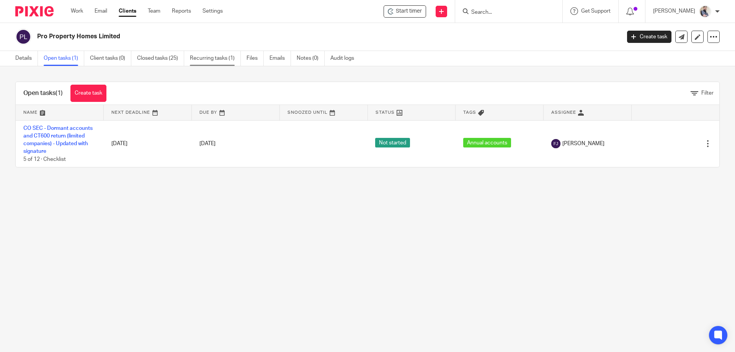
click at [221, 59] on link "Recurring tasks (1)" at bounding box center [215, 58] width 51 height 15
